Goal: Transaction & Acquisition: Purchase product/service

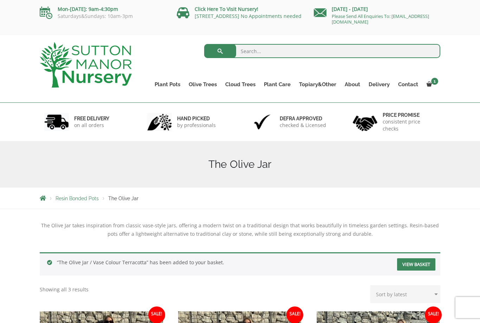
click at [0, 0] on link "The Old Stone Pots" at bounding box center [0, 0] width 0 height 0
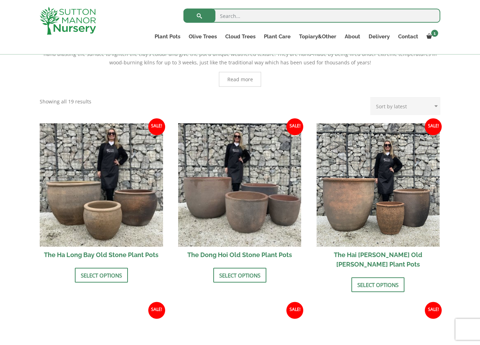
scroll to position [179, 0]
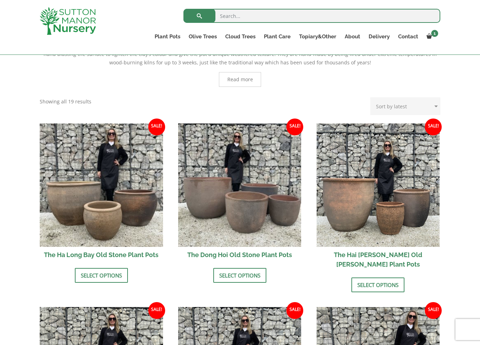
click at [370, 210] on img at bounding box center [378, 184] width 123 height 123
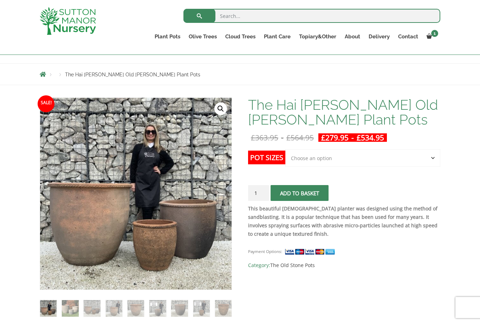
scroll to position [64, 0]
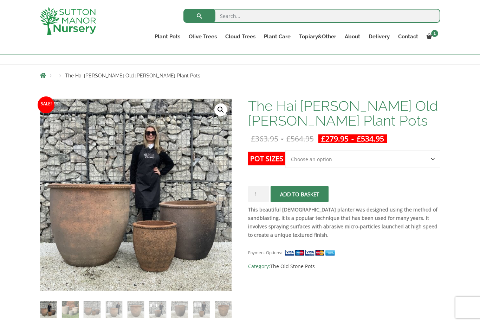
click at [317, 161] on select "Choose an option Click here to buy the 3rd to Largest Pot In The Picture Click …" at bounding box center [362, 159] width 155 height 18
select select "Click here to buy the 2nd to Largest Pot In The Picture"
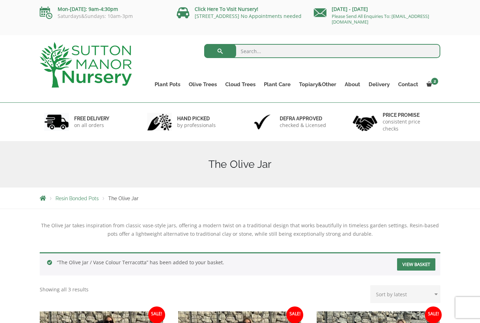
click at [0, 0] on link "The Atlantis Pots" at bounding box center [0, 0] width 0 height 0
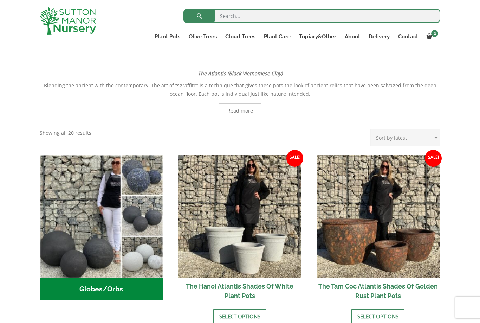
scroll to position [139, 0]
click at [0, 0] on link "The Amalfi Pots" at bounding box center [0, 0] width 0 height 0
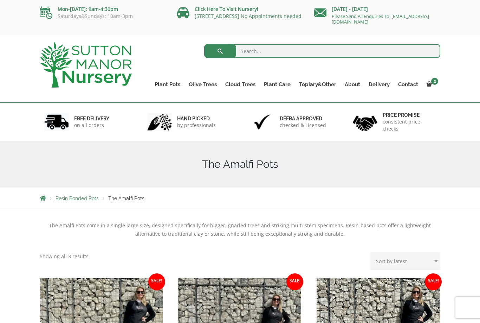
click at [0, 0] on link "The Iron Stone Pots" at bounding box center [0, 0] width 0 height 0
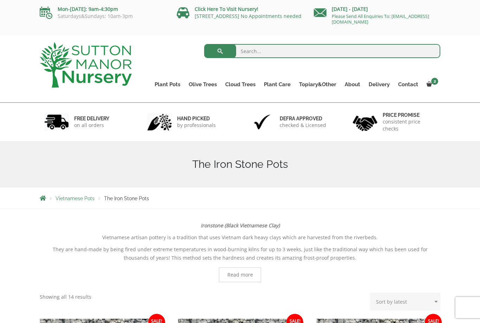
click at [0, 0] on link "The Pompei Pots" at bounding box center [0, 0] width 0 height 0
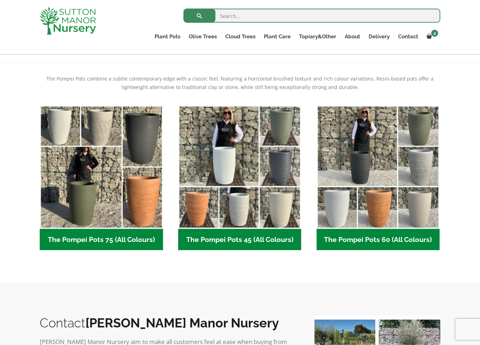
scroll to position [135, 0]
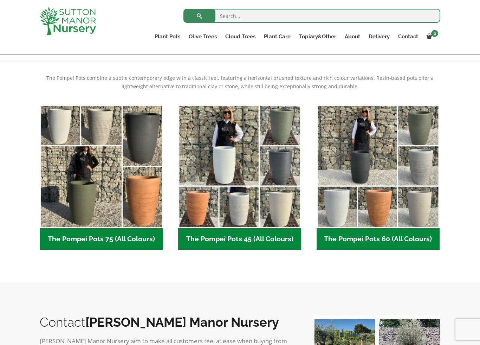
click at [0, 0] on link "Glazed Pots" at bounding box center [0, 0] width 0 height 0
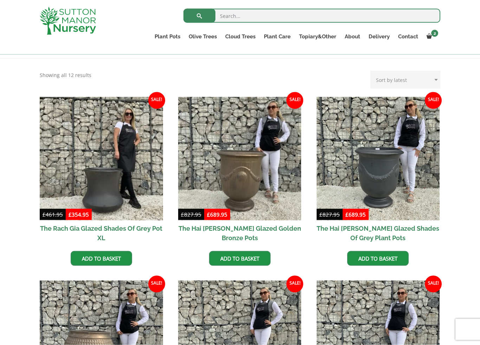
scroll to position [138, 0]
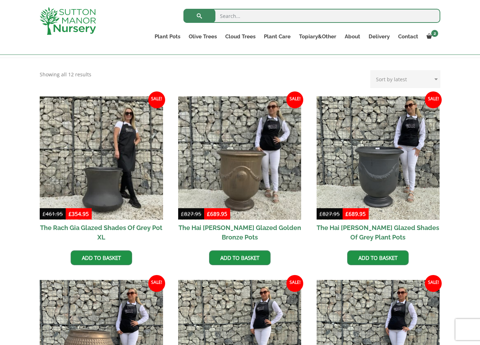
click at [0, 0] on link "Fibre Clay Pots" at bounding box center [0, 0] width 0 height 0
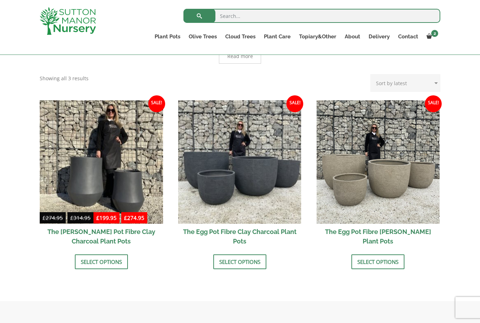
scroll to position [181, 0]
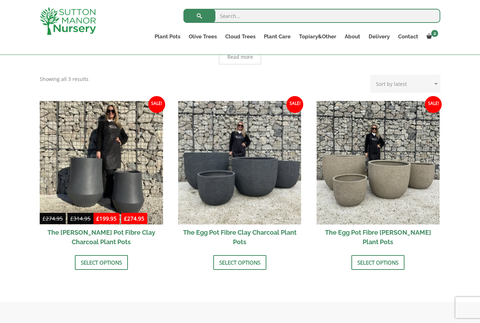
click at [404, 165] on img at bounding box center [378, 162] width 123 height 123
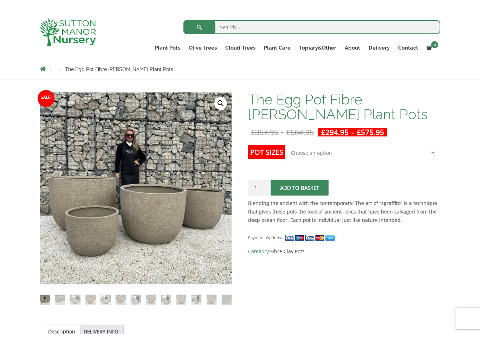
scroll to position [82, 0]
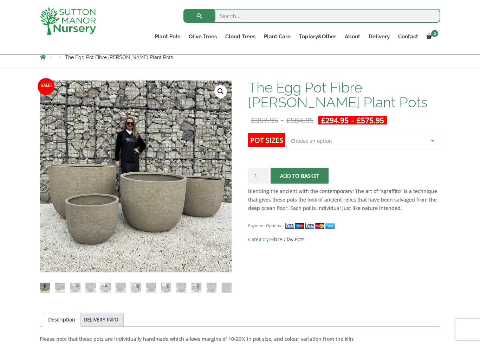
click at [437, 137] on select "Choose an option Click here to buy the 5th To Largest Pot In The Picture Click …" at bounding box center [362, 141] width 155 height 18
select select "Click here to buy the 2nd To Largest Pot In The Picture"
